Goal: Task Accomplishment & Management: Complete application form

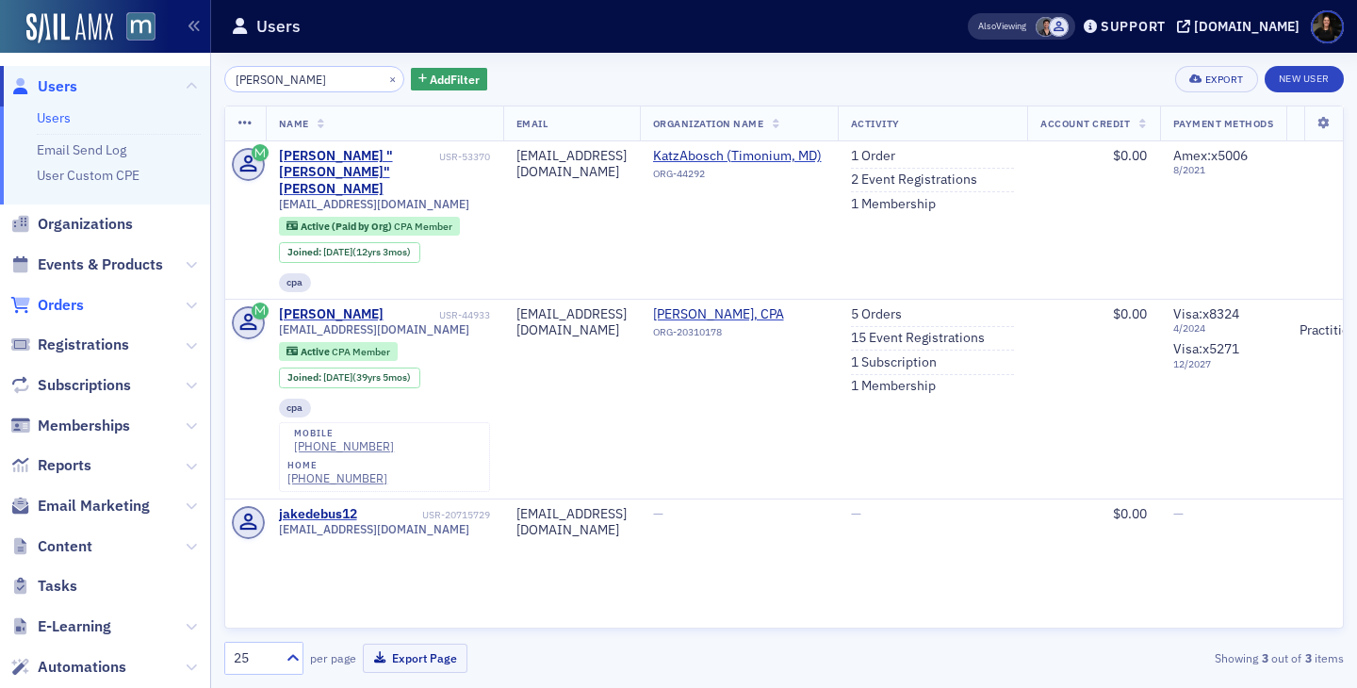
type input "[PERSON_NAME]"
click at [71, 301] on span "Orders" at bounding box center [61, 305] width 46 height 21
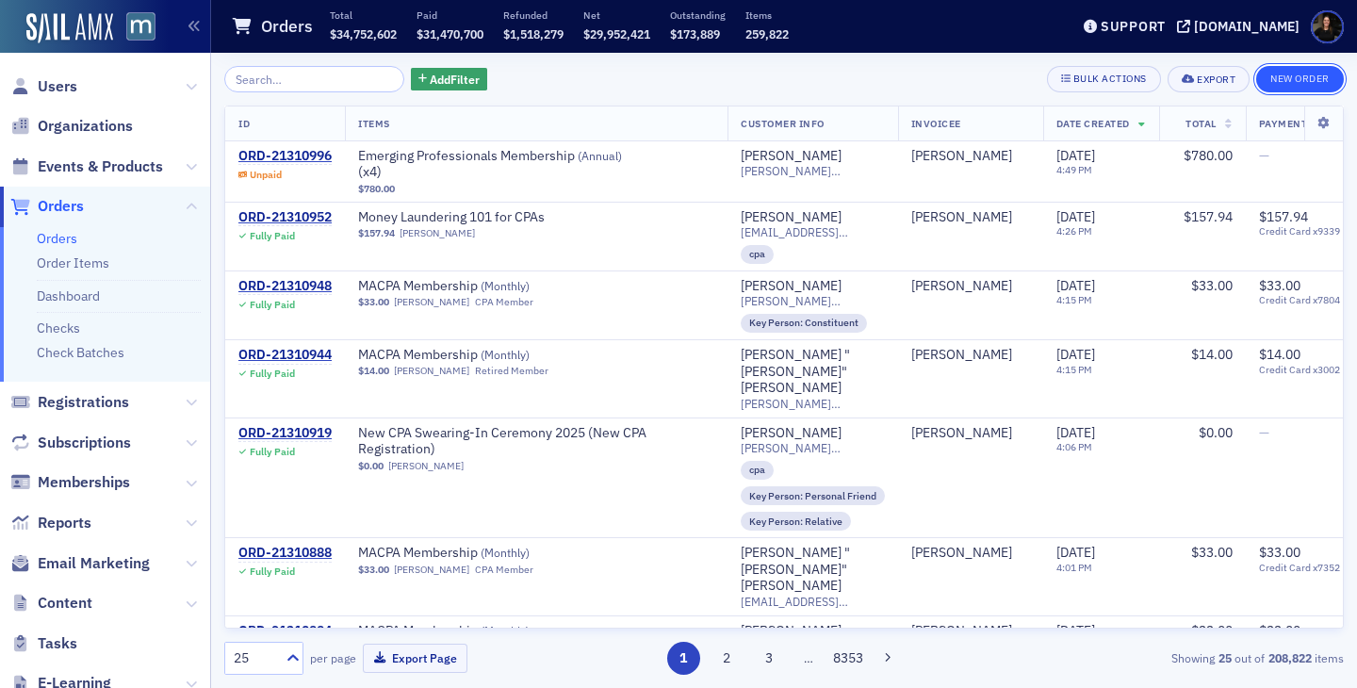
click at [1293, 78] on button "New Order" at bounding box center [1300, 79] width 88 height 26
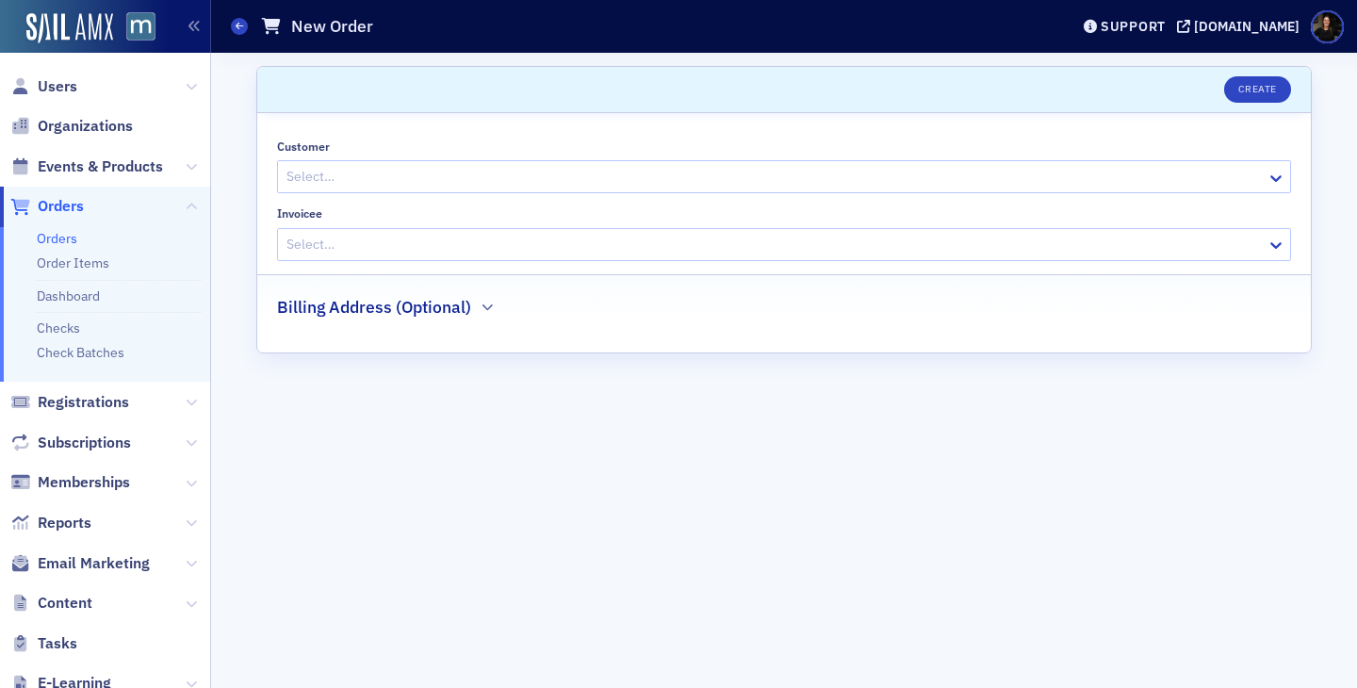
click at [411, 189] on div "Select…" at bounding box center [772, 176] width 989 height 27
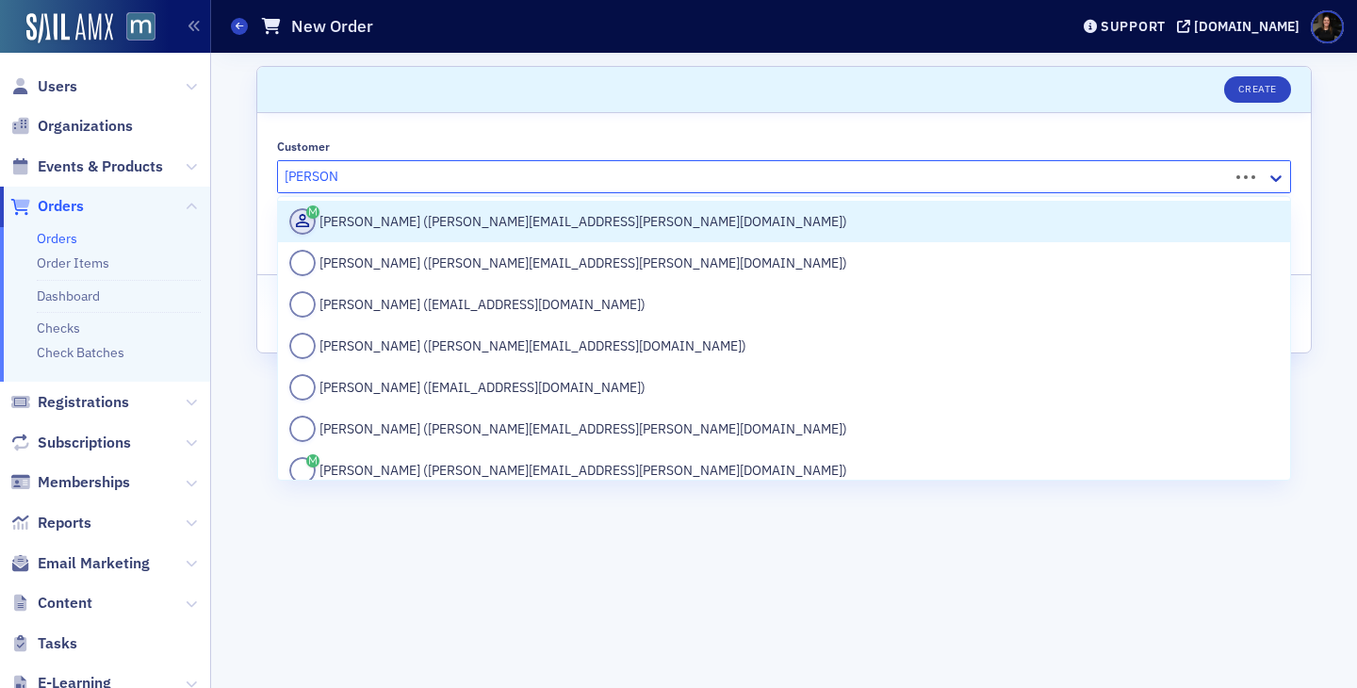
type input "[PERSON_NAME]"
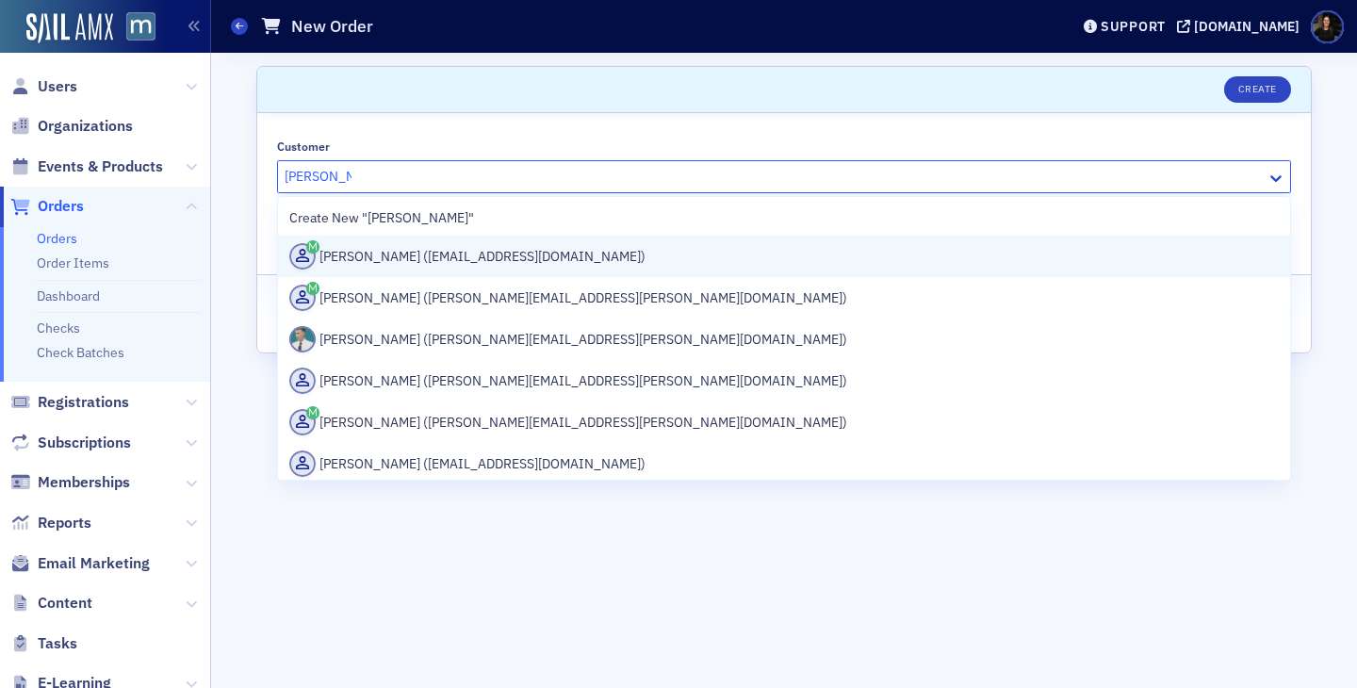
click at [399, 268] on div "[PERSON_NAME] ([EMAIL_ADDRESS][DOMAIN_NAME])" at bounding box center [784, 256] width 990 height 26
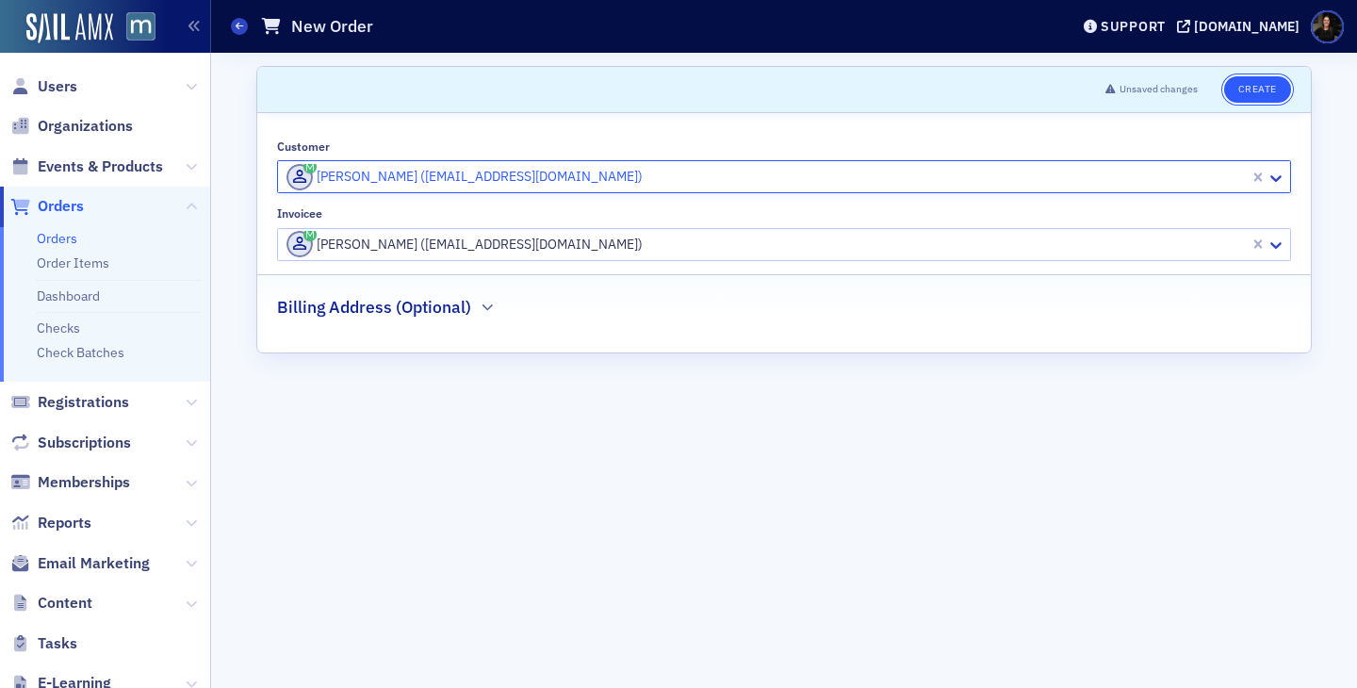
click at [1271, 85] on button "Create" at bounding box center [1257, 89] width 67 height 26
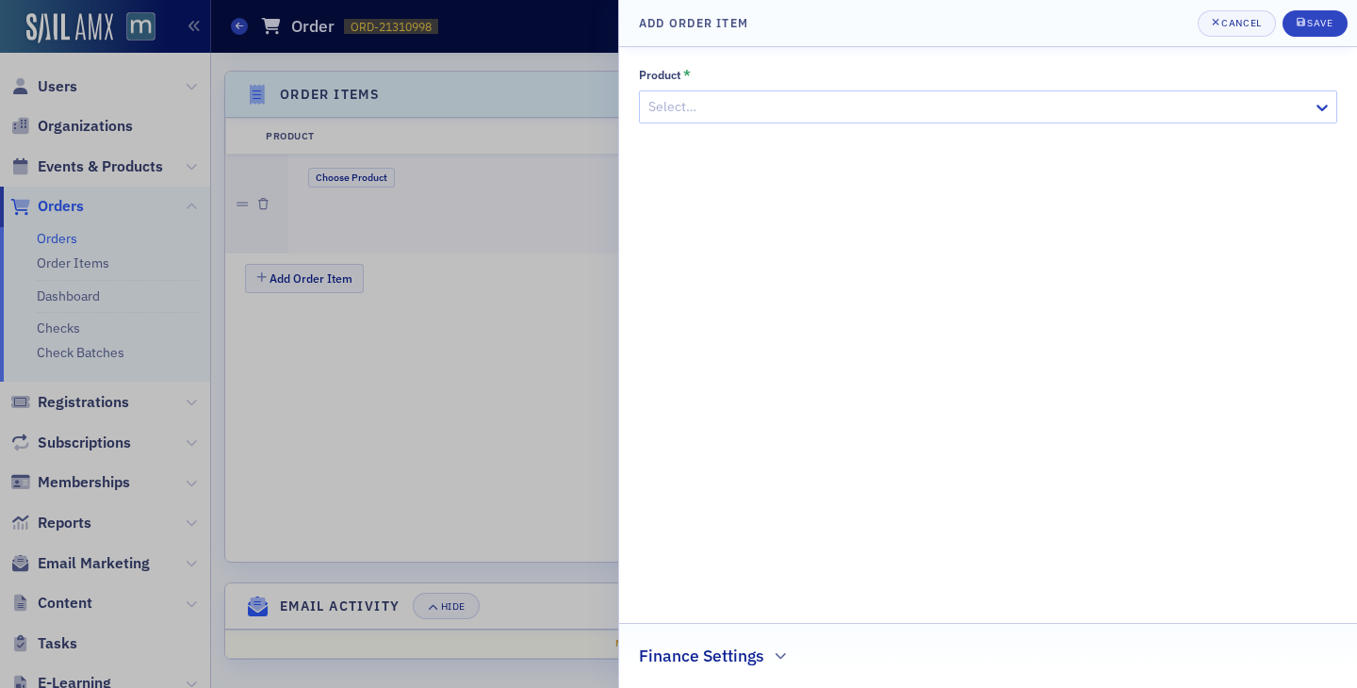
scroll to position [573, 0]
click at [1265, 104] on div at bounding box center [979, 107] width 664 height 24
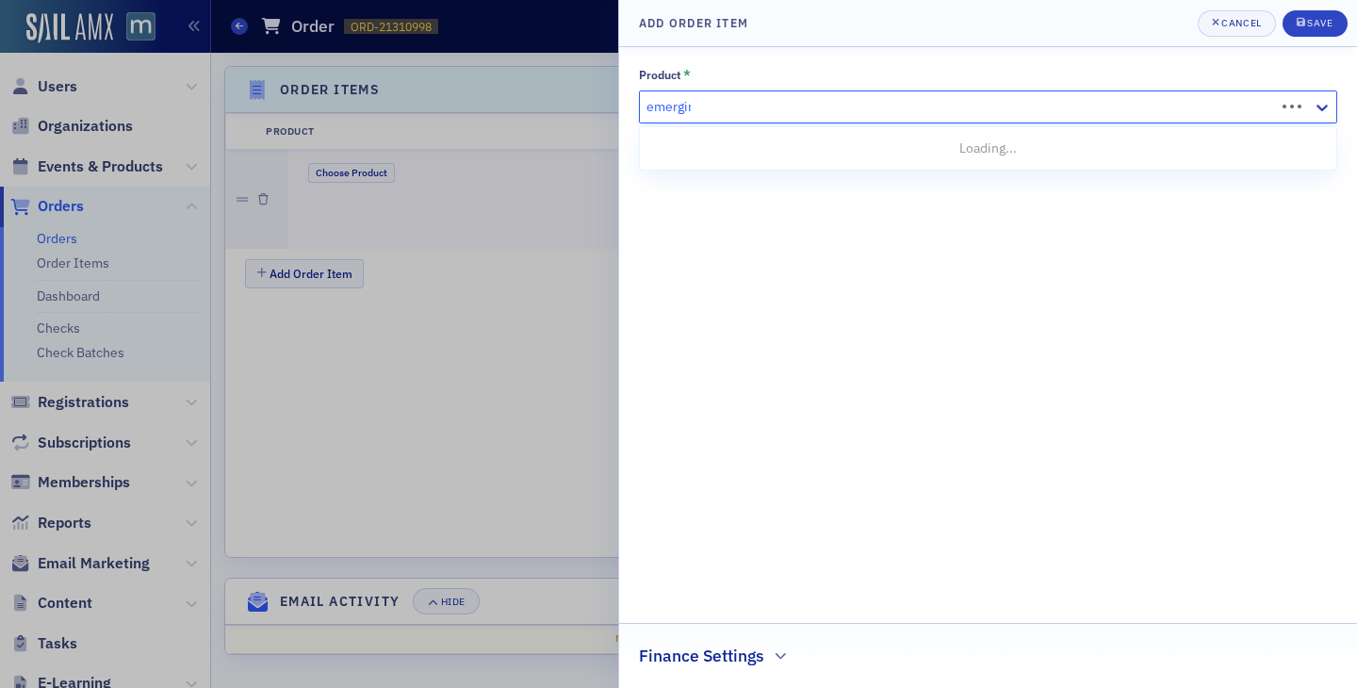
type input "emerging"
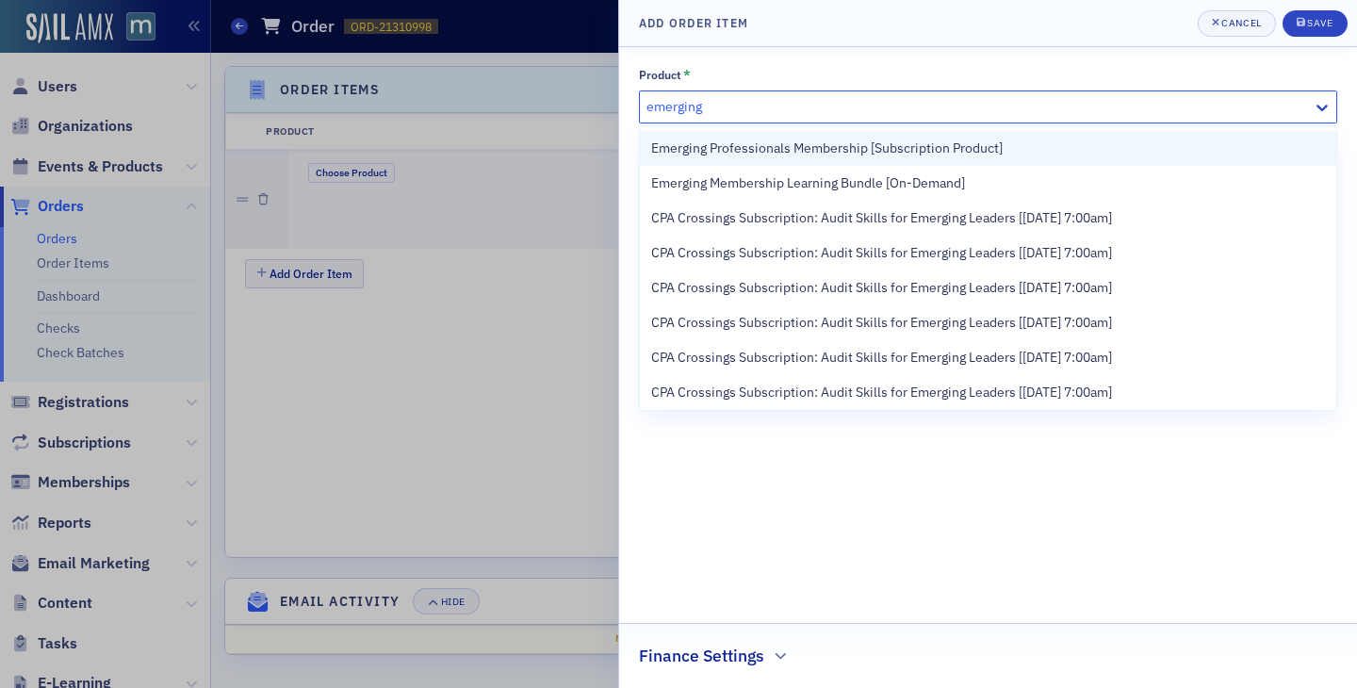
click at [965, 149] on span "Emerging Professionals Membership [Subscription Product]" at bounding box center [827, 149] width 352 height 20
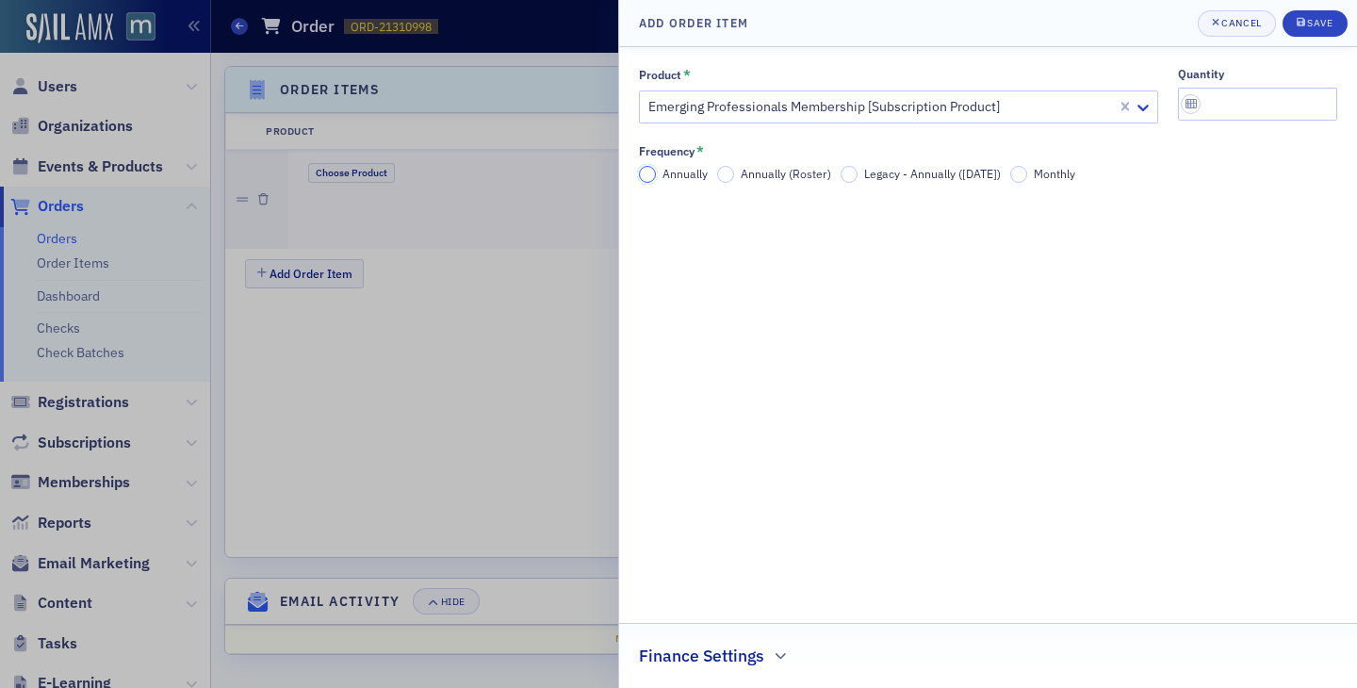
click at [651, 179] on input "Annually" at bounding box center [647, 174] width 17 height 17
click at [1206, 93] on input "quantity" at bounding box center [1258, 104] width 160 height 33
type input "1"
click at [1334, 20] on button "Save" at bounding box center [1315, 23] width 65 height 26
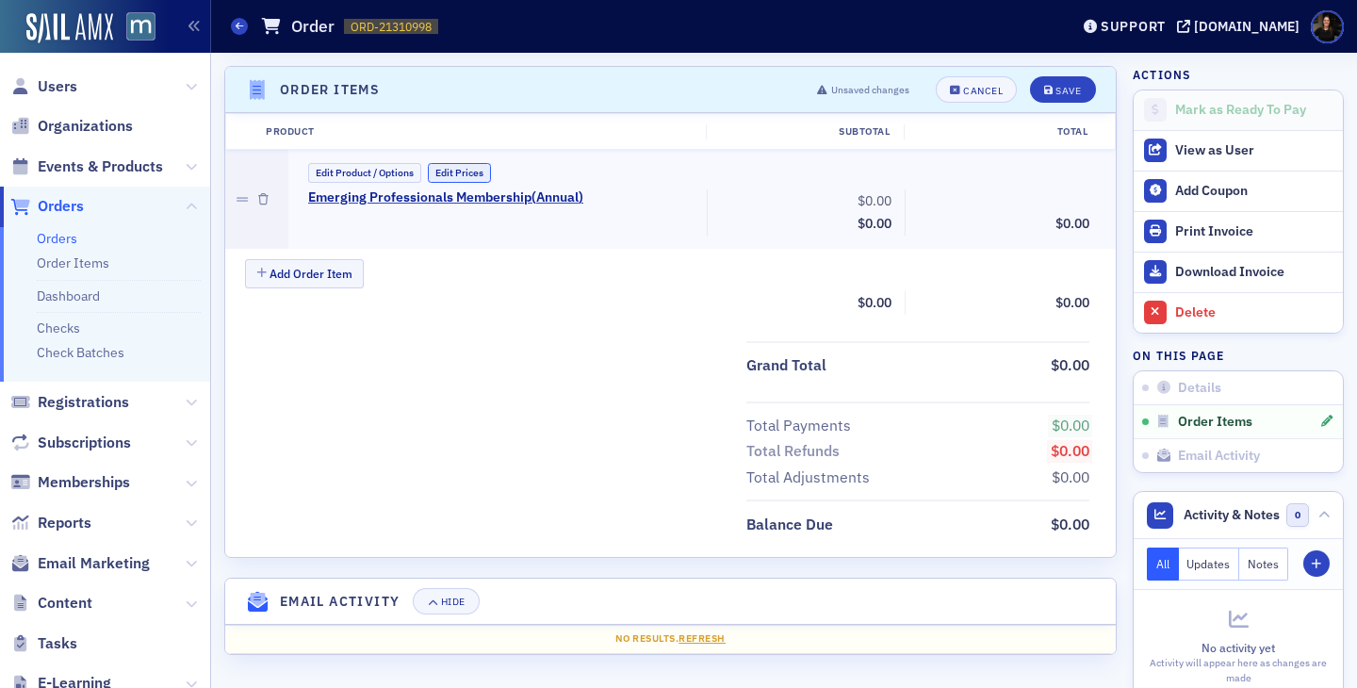
click at [477, 171] on button "Edit Prices" at bounding box center [459, 173] width 63 height 20
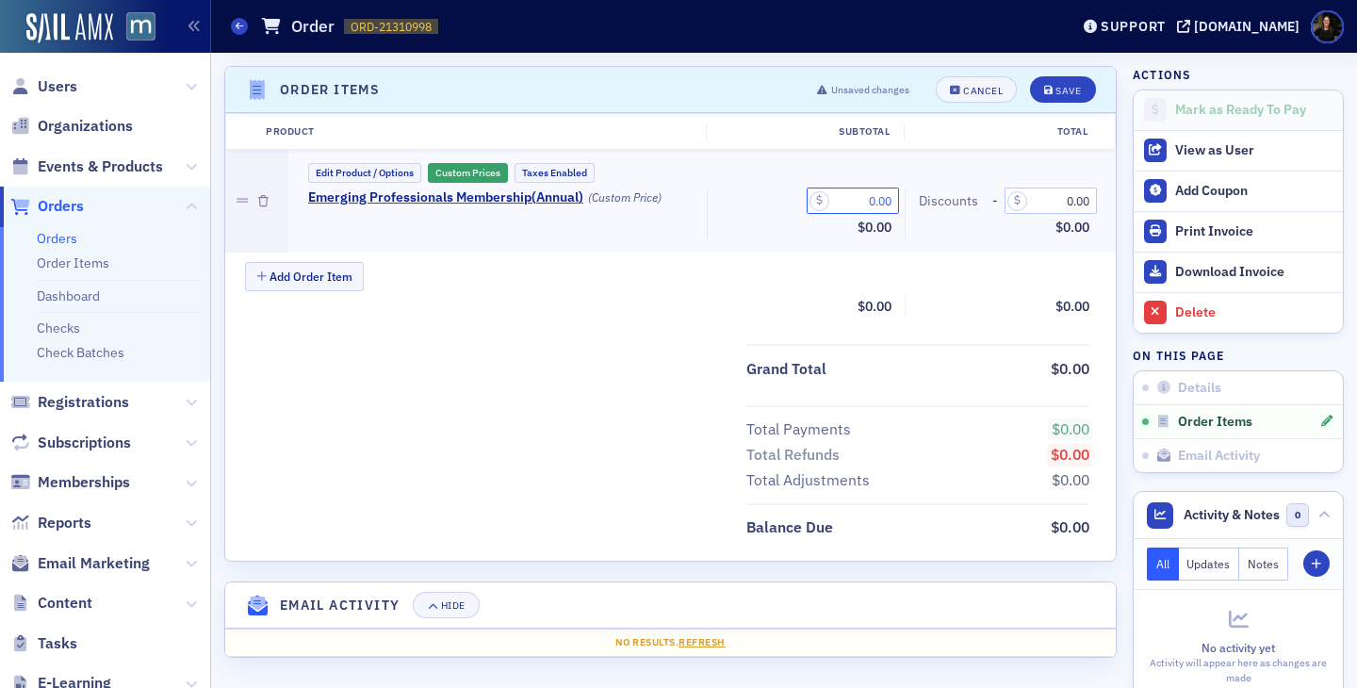
drag, startPoint x: 863, startPoint y: 202, endPoint x: 912, endPoint y: 202, distance: 49.0
click at [909, 202] on div "Emerging Professionals Membership ( Annual ) (Custom Price) 0.00 Subtotal $0.00…" at bounding box center [699, 214] width 808 height 50
type input "195.00"
click at [1030, 76] on button "Save" at bounding box center [1062, 89] width 65 height 26
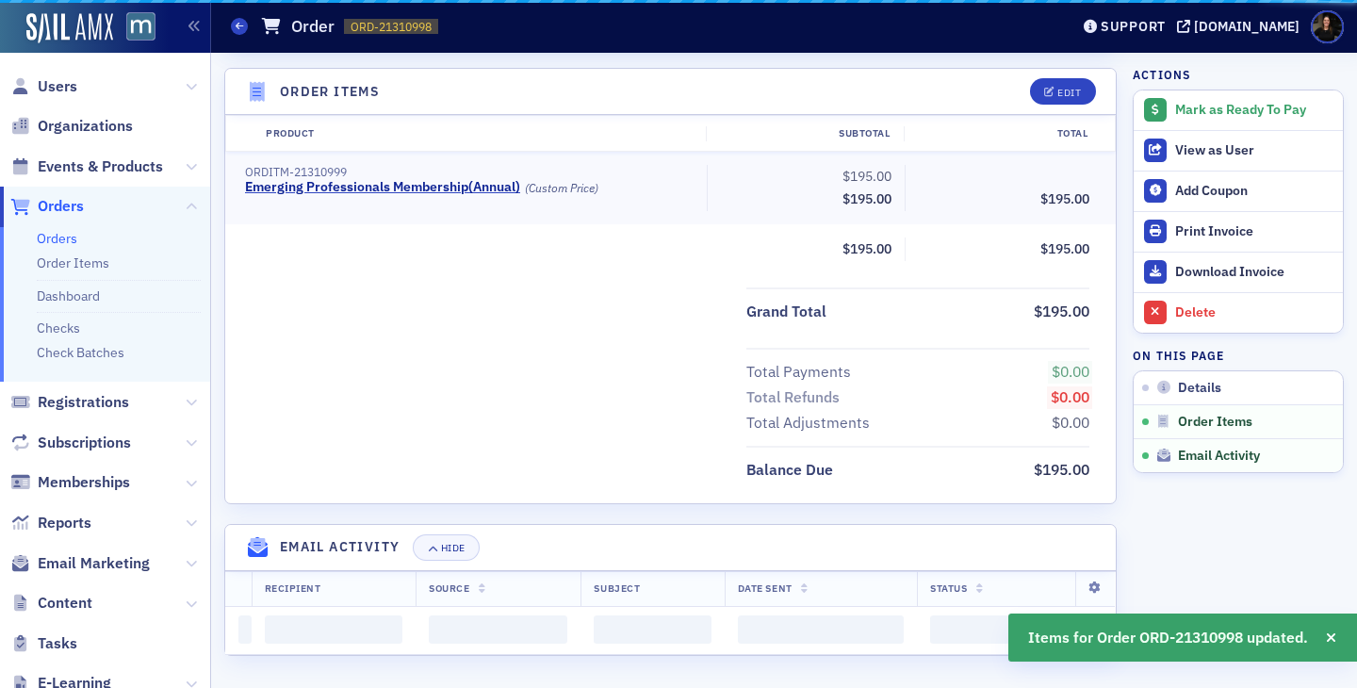
scroll to position [516, 0]
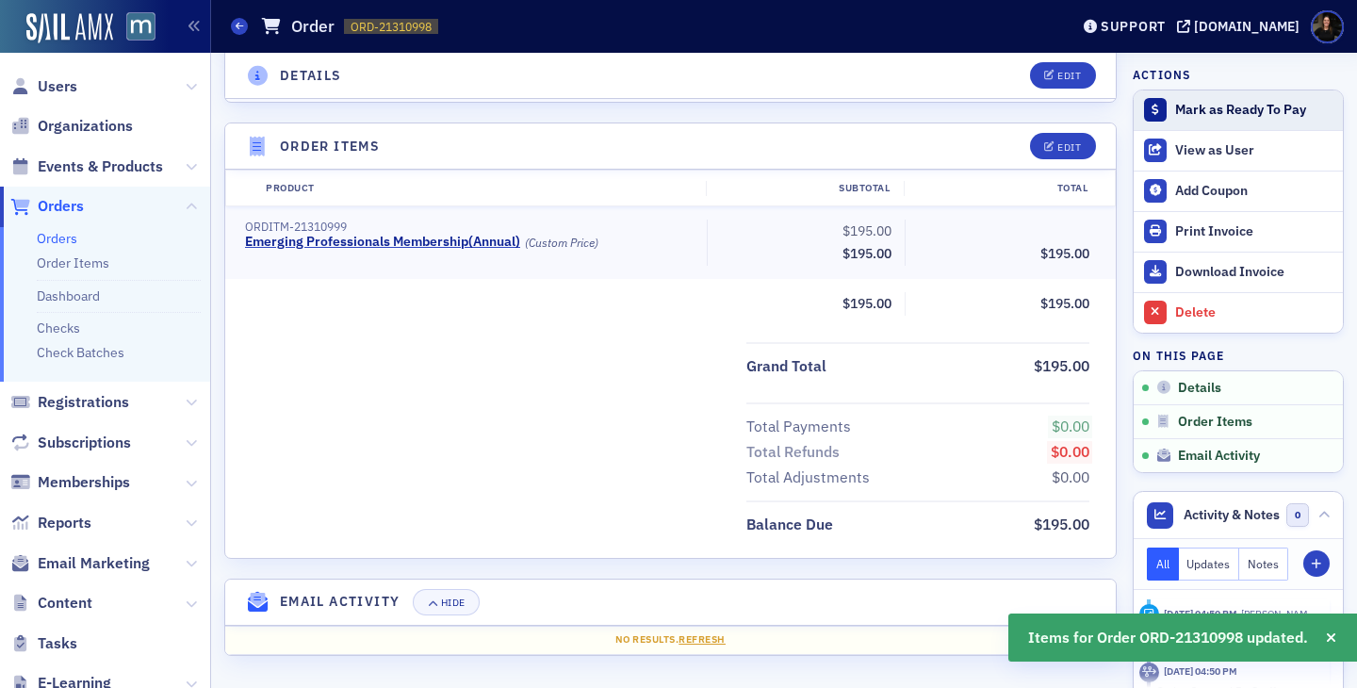
click at [1264, 99] on button "Mark as Ready To Pay" at bounding box center [1238, 110] width 209 height 40
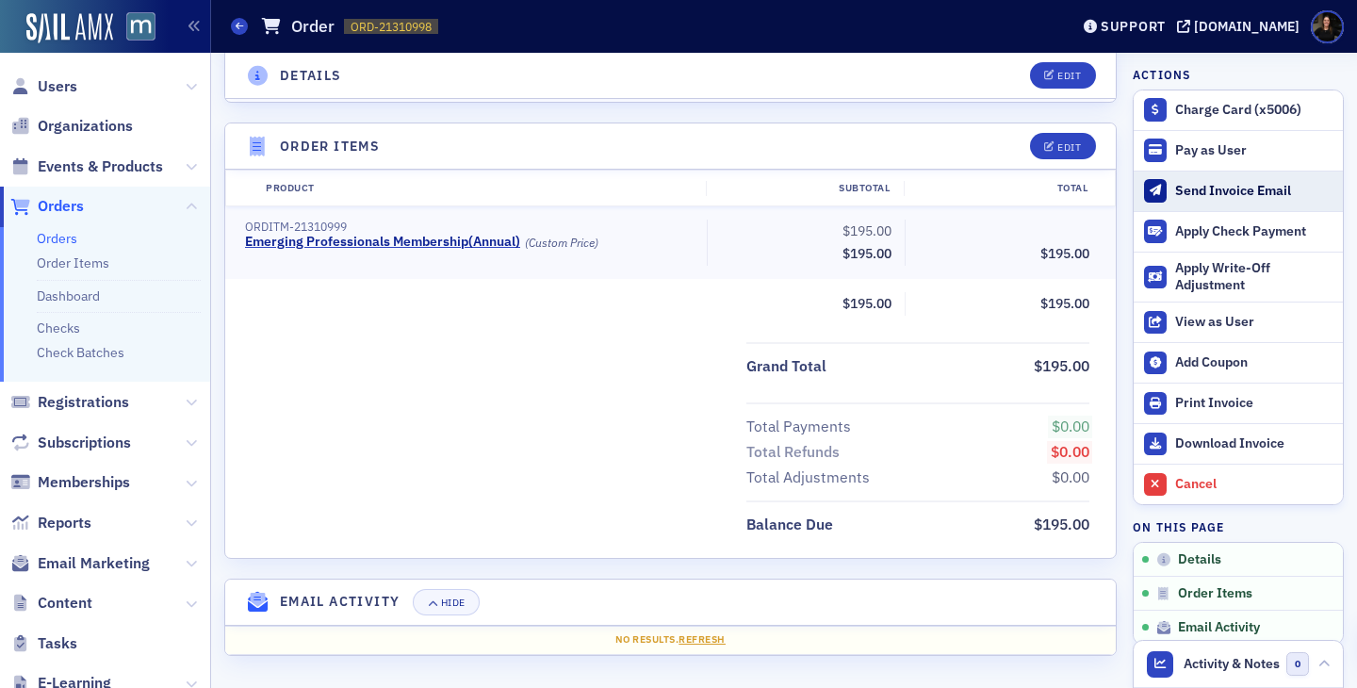
click at [1199, 197] on div "Send Invoice Email" at bounding box center [1254, 191] width 158 height 17
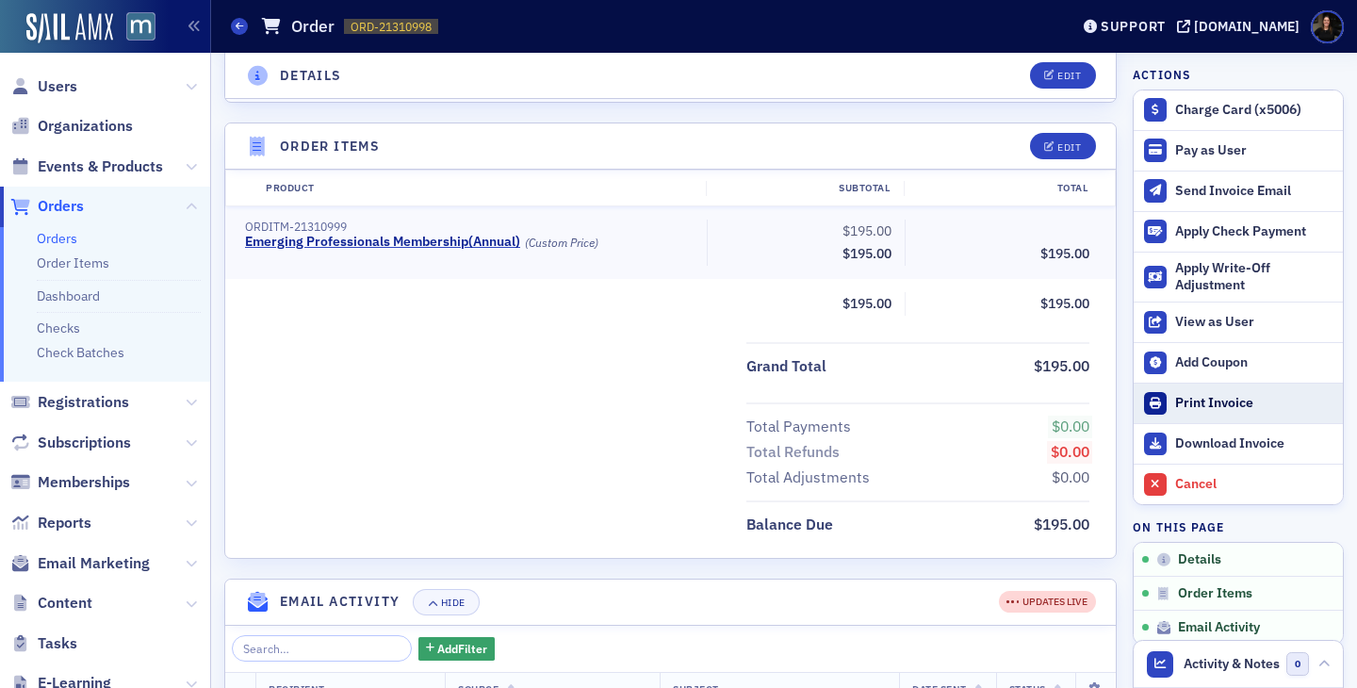
scroll to position [692, 0]
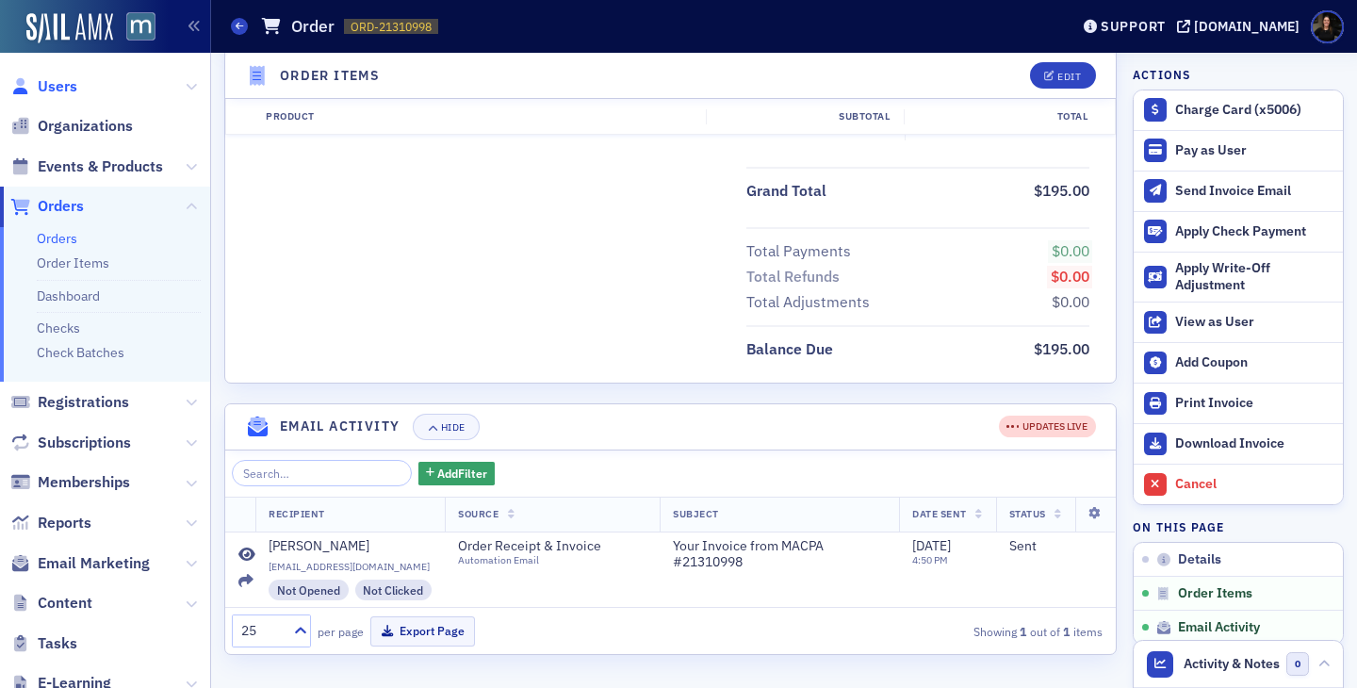
click at [71, 85] on span "Users" at bounding box center [58, 86] width 40 height 21
